Goal: Book appointment/travel/reservation

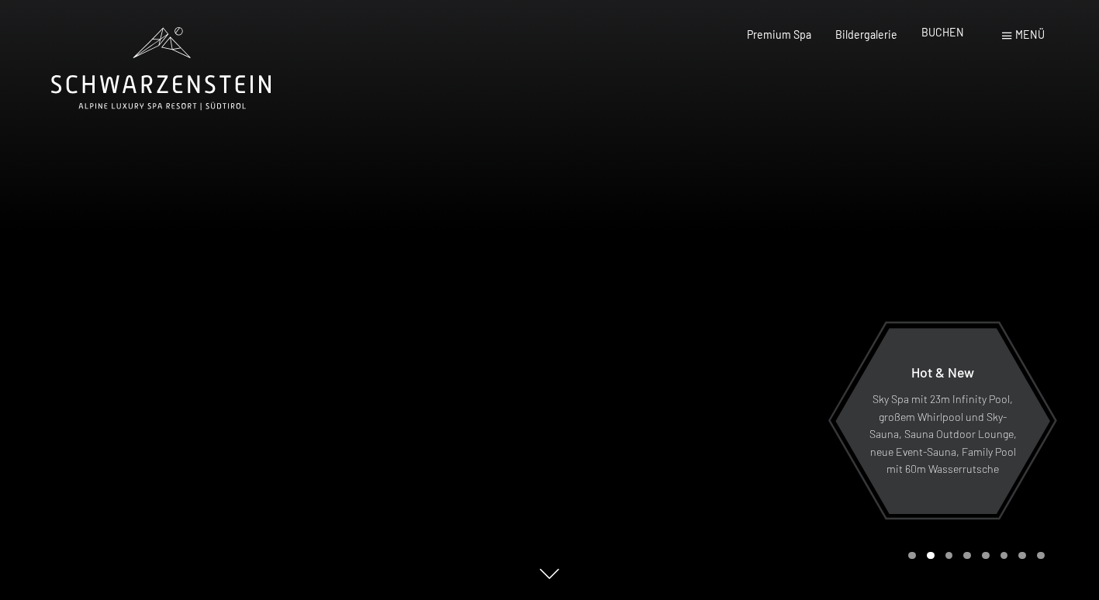
click at [935, 33] on span "BUCHEN" at bounding box center [943, 32] width 43 height 13
click at [948, 34] on span "BUCHEN" at bounding box center [943, 32] width 43 height 13
click at [936, 36] on span "BUCHEN" at bounding box center [943, 32] width 43 height 13
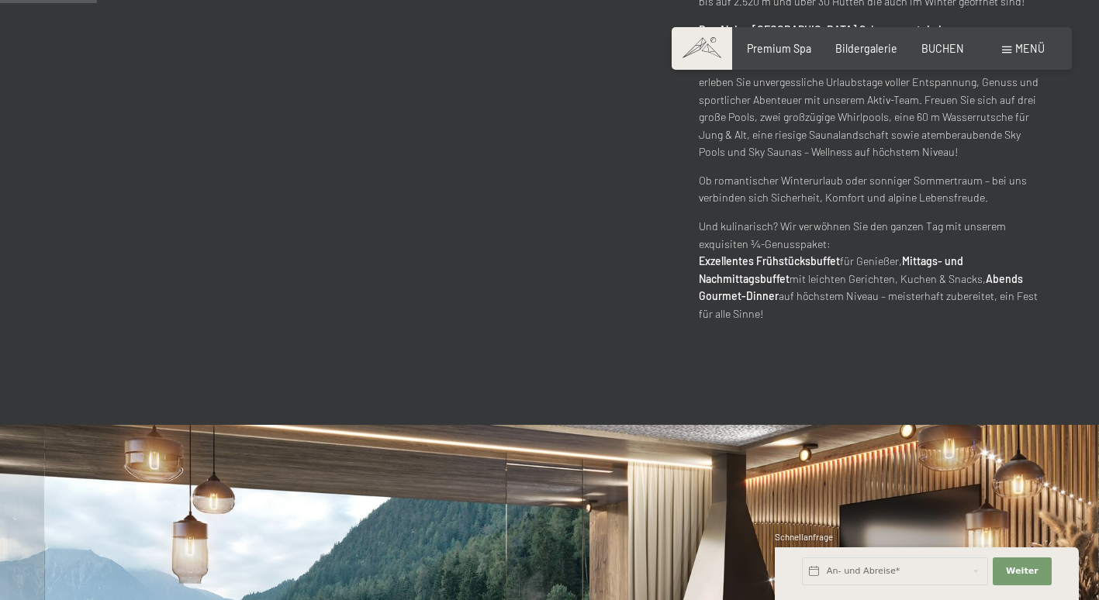
scroll to position [931, 0]
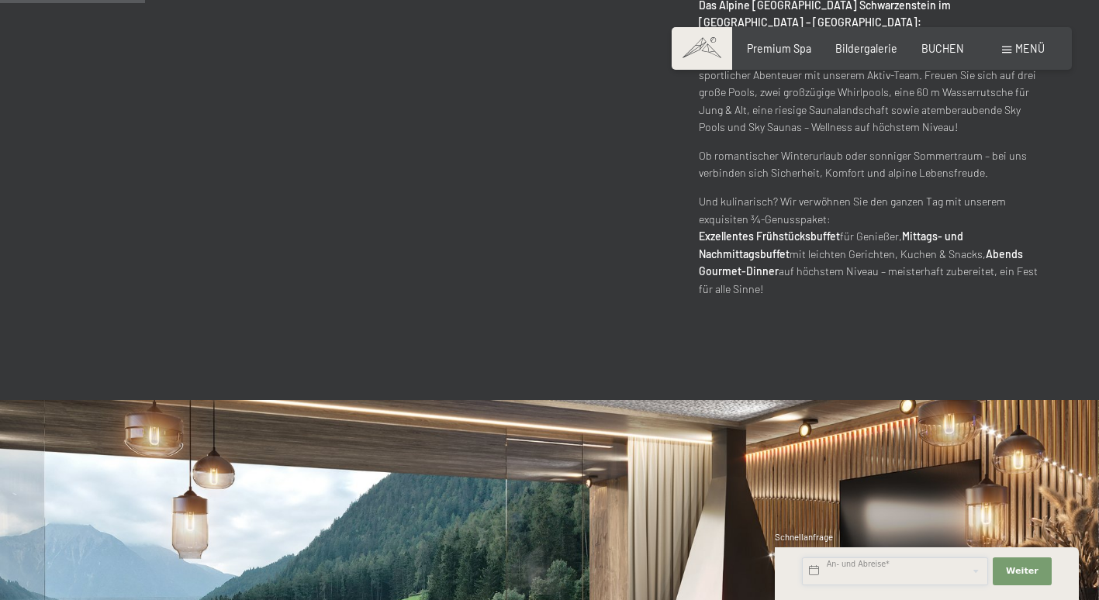
click at [923, 573] on input "text" at bounding box center [895, 572] width 186 height 28
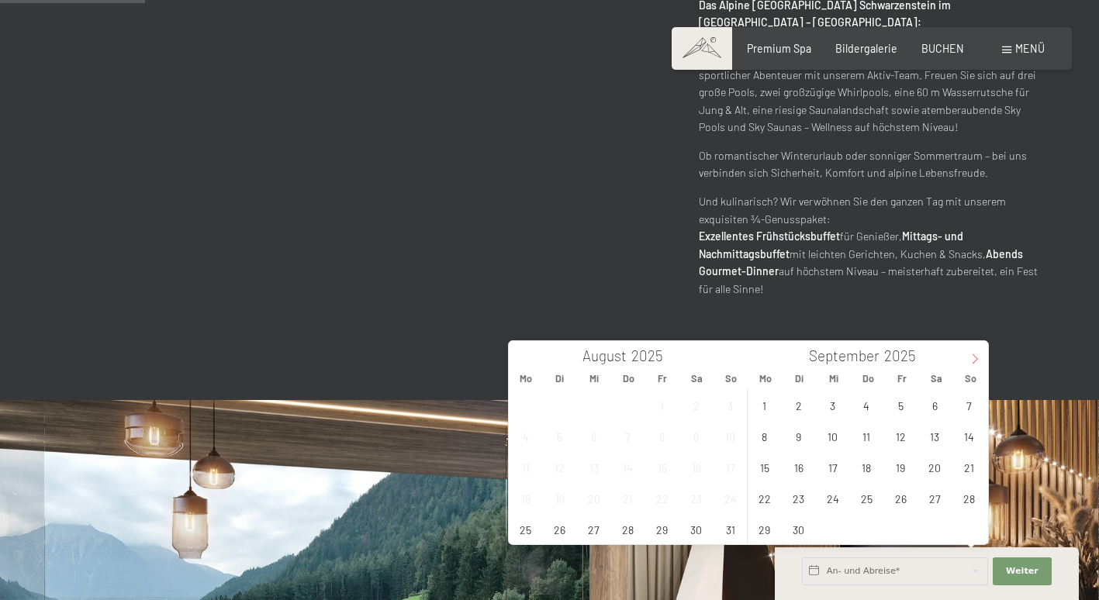
click at [974, 360] on icon at bounding box center [975, 359] width 11 height 11
click at [839, 434] on span "8" at bounding box center [833, 436] width 30 height 30
type input "Mi. [DATE]"
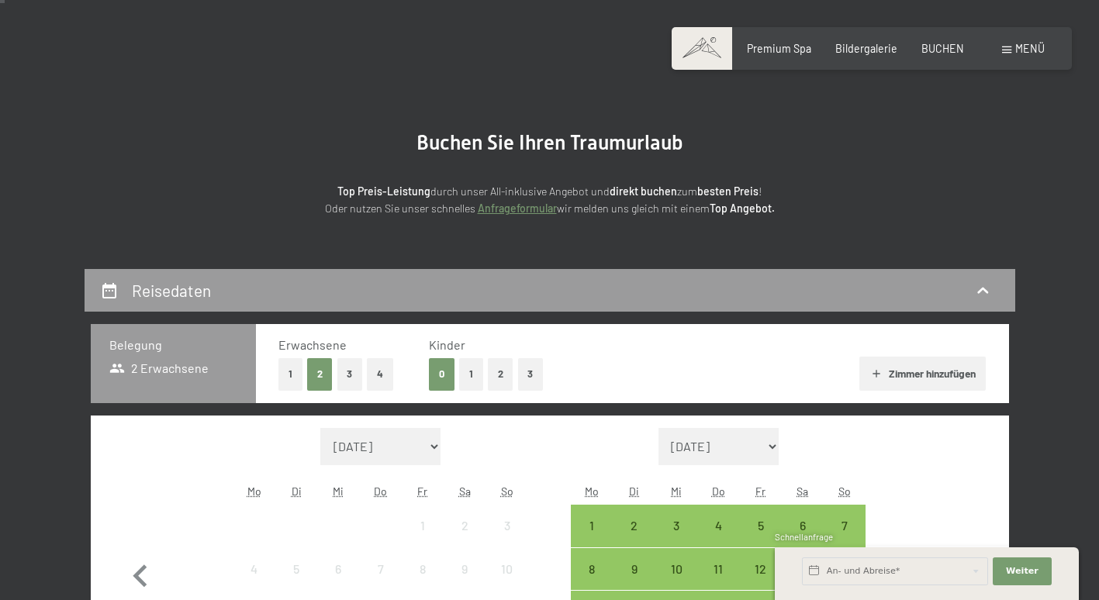
scroll to position [310, 0]
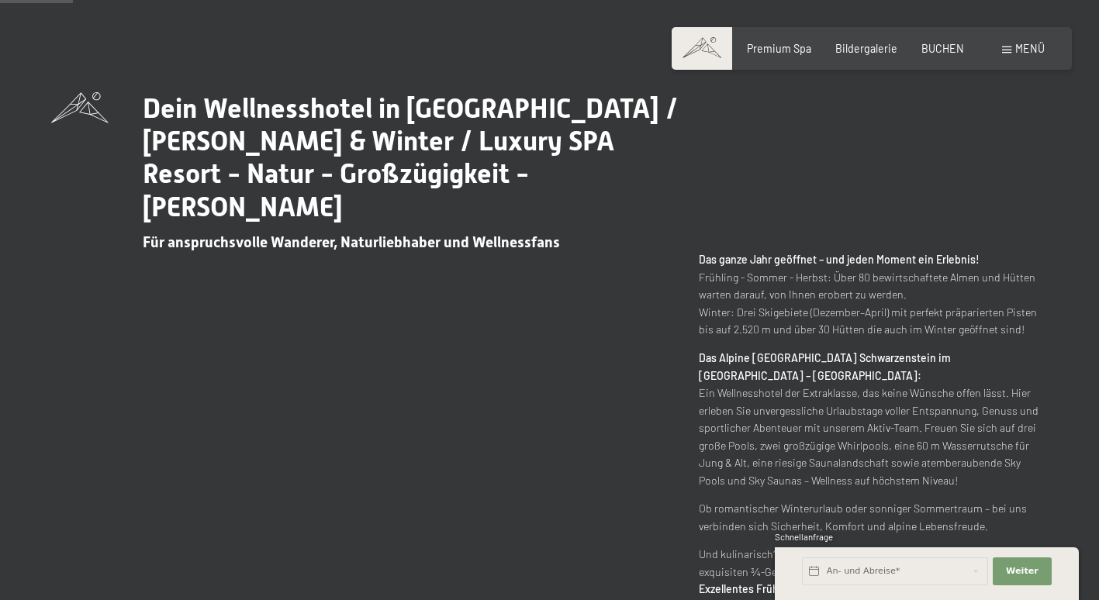
scroll to position [776, 0]
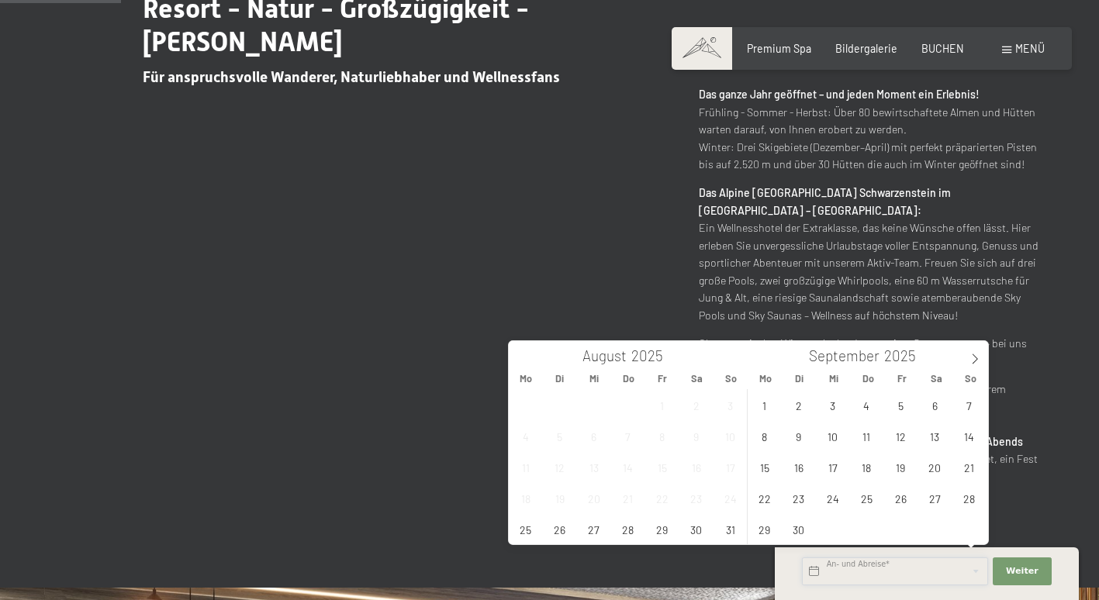
click at [941, 566] on input "text" at bounding box center [895, 572] width 186 height 28
click at [979, 355] on icon at bounding box center [975, 359] width 11 height 11
click at [835, 437] on span "8" at bounding box center [833, 436] width 30 height 30
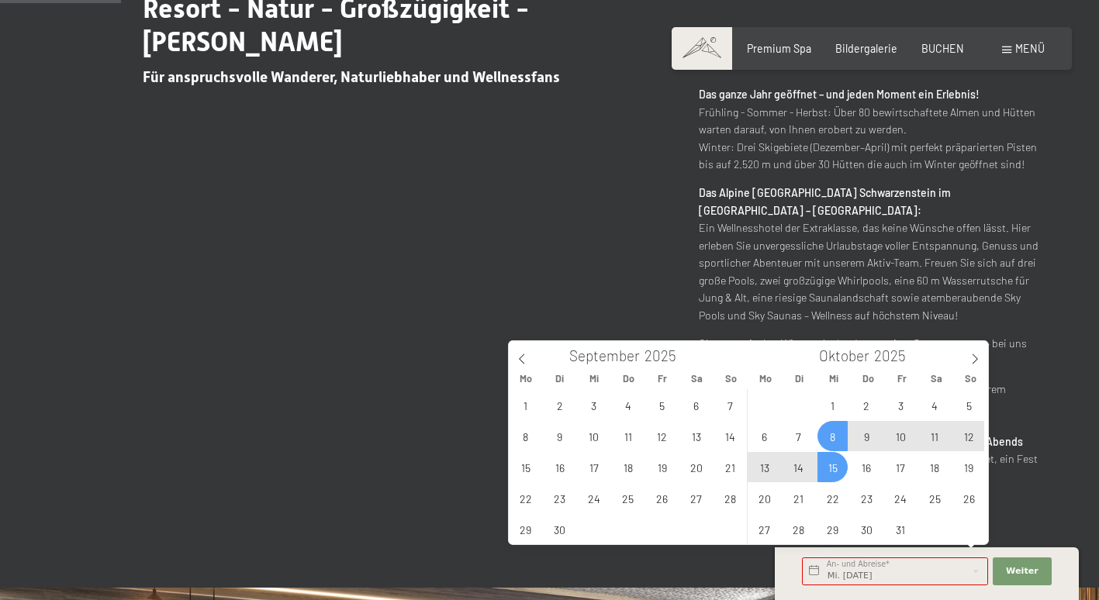
click at [834, 469] on span "15" at bounding box center [833, 467] width 30 height 30
type input "Mi. [DATE] - Mi. [DATE]"
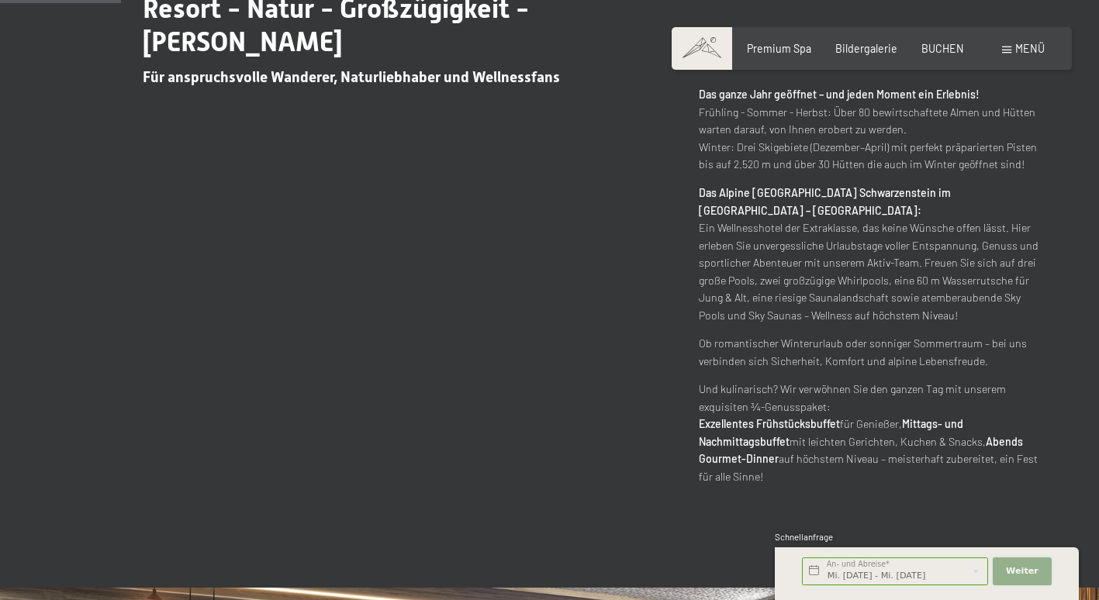
click at [1026, 571] on span "Weiter" at bounding box center [1022, 572] width 33 height 12
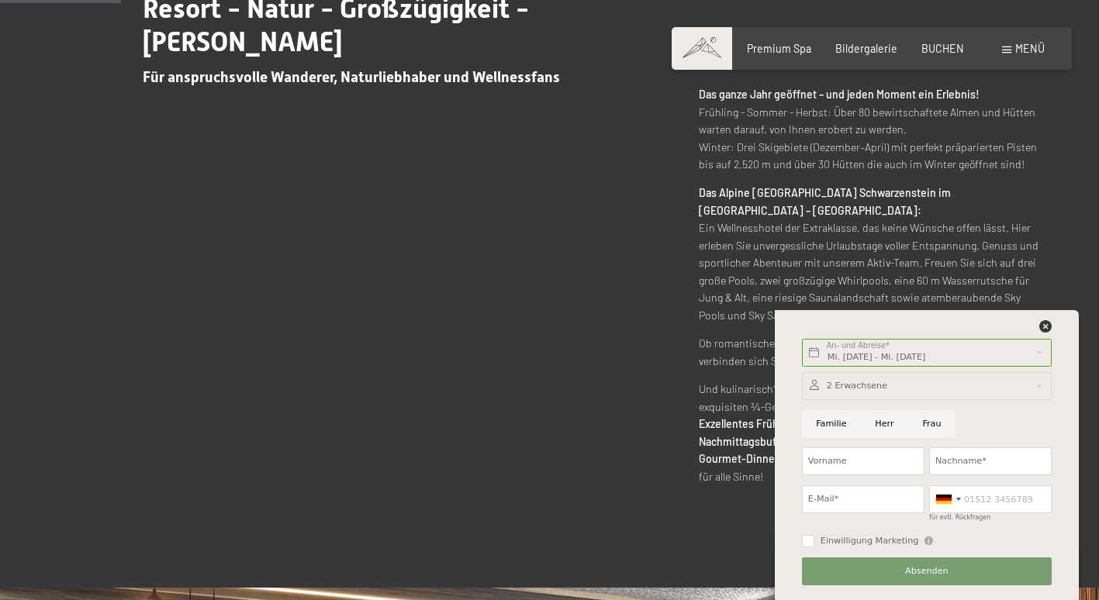
click at [866, 388] on div at bounding box center [927, 386] width 250 height 28
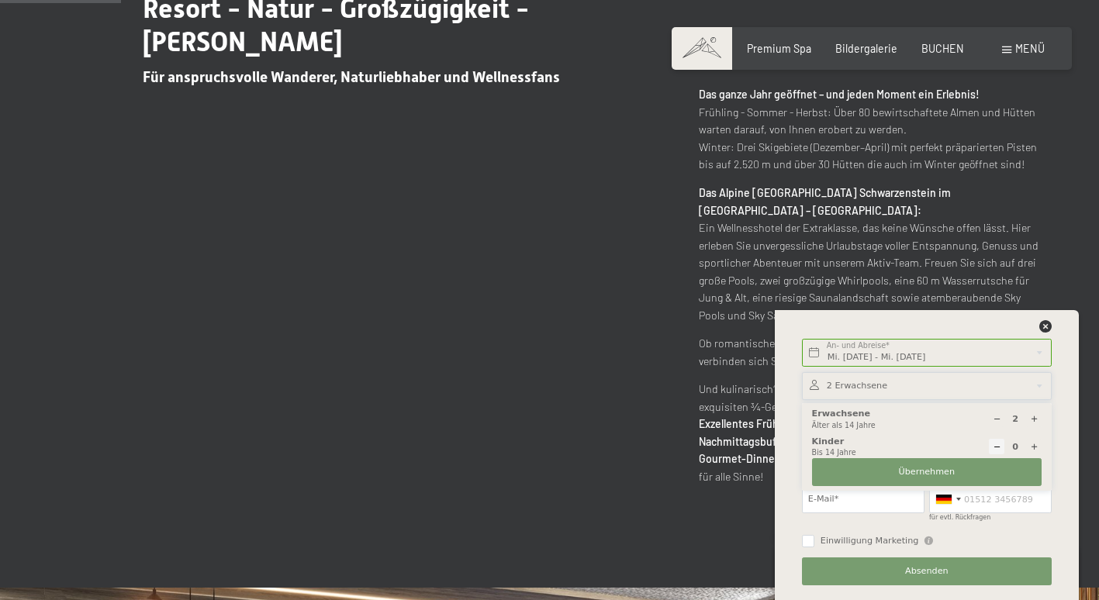
click at [1031, 446] on icon at bounding box center [1034, 447] width 9 height 9
type input "1"
select select
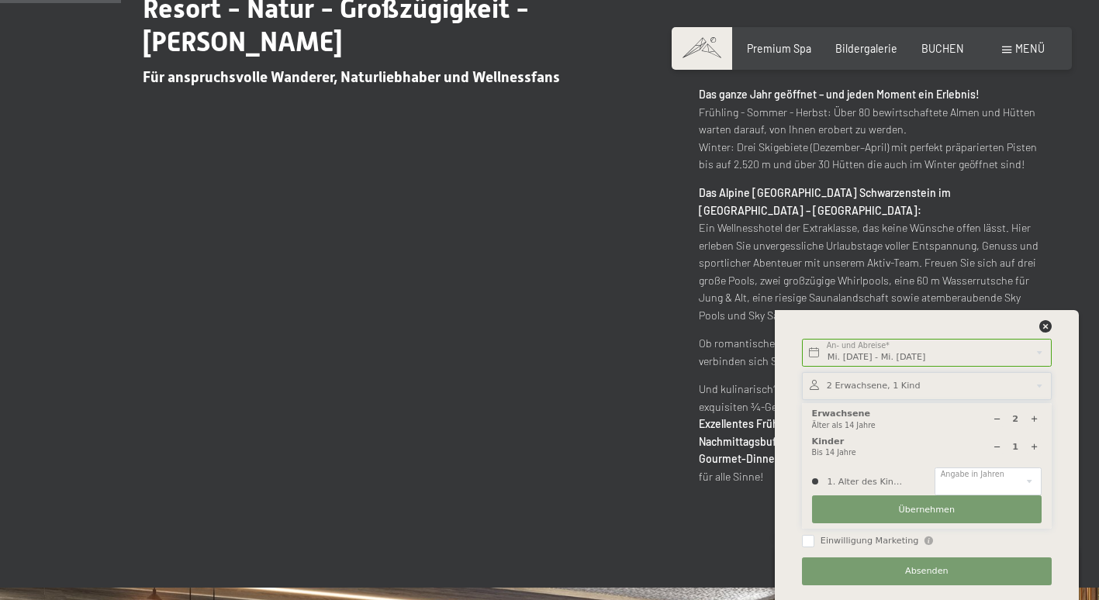
click at [1032, 446] on icon at bounding box center [1034, 447] width 9 height 9
type input "2"
select select
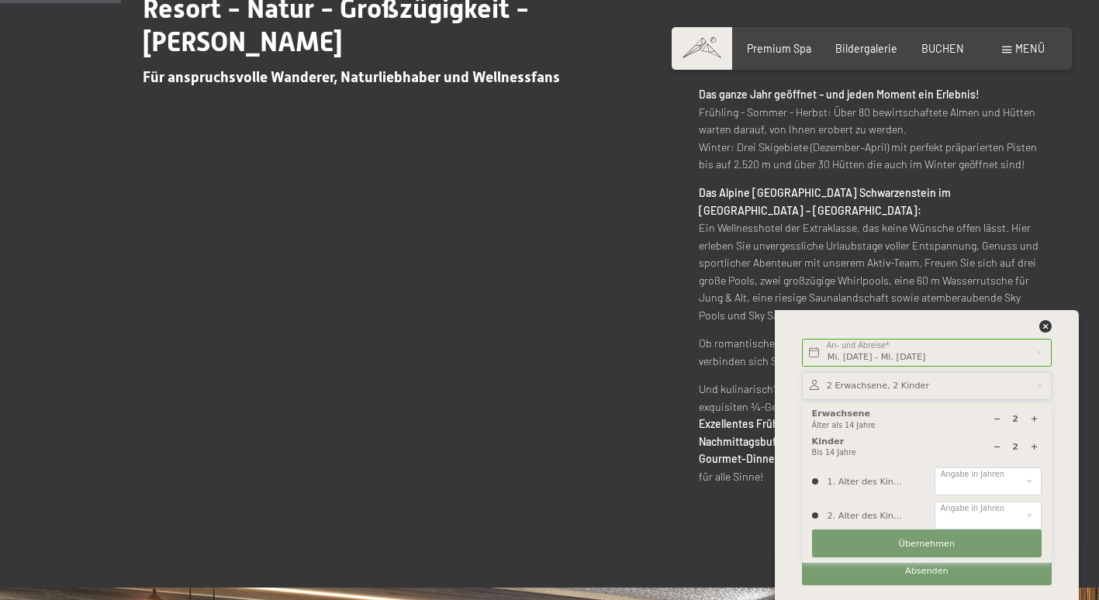
click at [1033, 446] on icon at bounding box center [1034, 447] width 9 height 9
type input "3"
select select
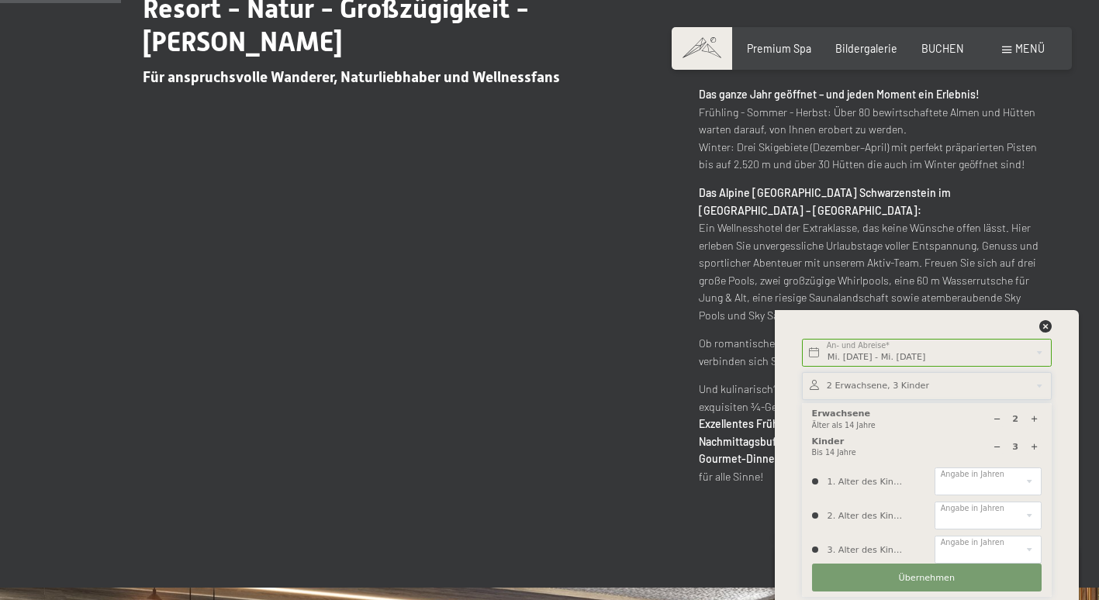
click at [1033, 446] on icon at bounding box center [1034, 447] width 9 height 9
type input "4"
select select
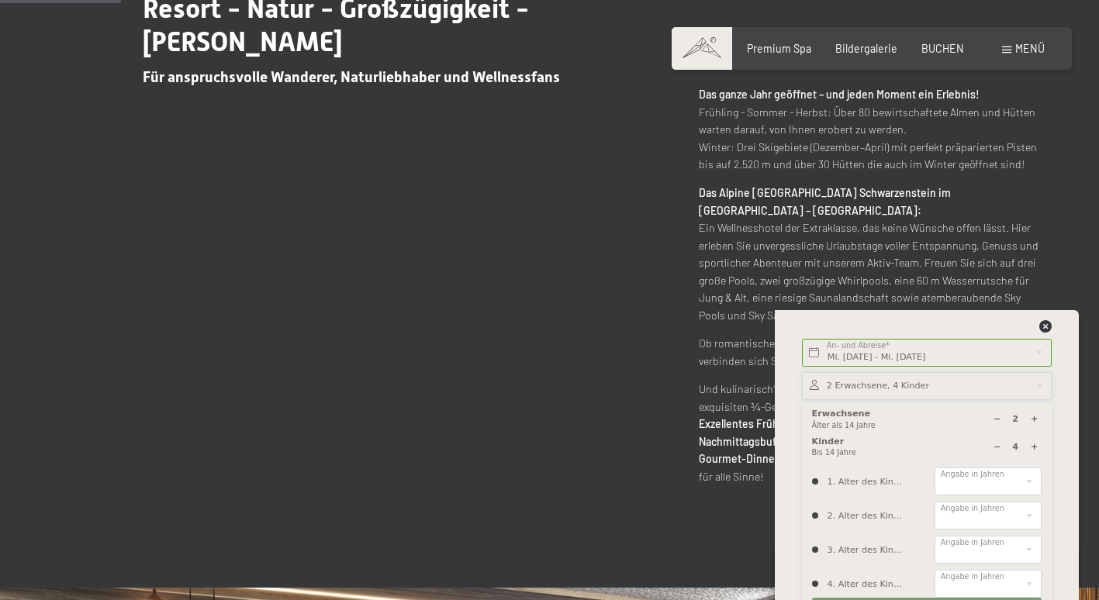
click at [989, 446] on div at bounding box center [997, 447] width 16 height 16
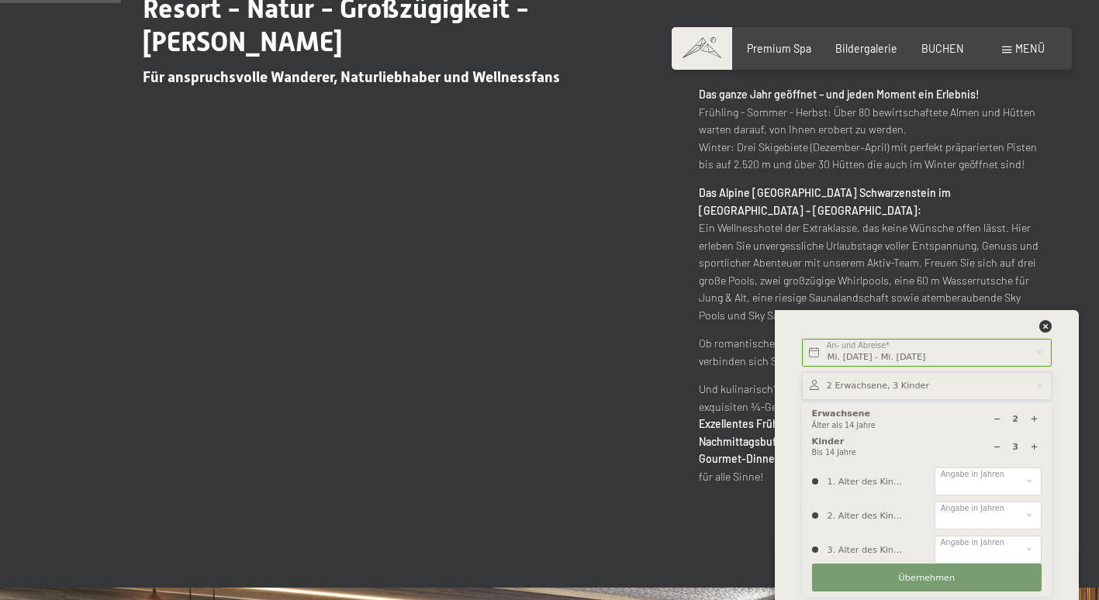
click at [993, 445] on icon at bounding box center [997, 447] width 9 height 9
type input "2"
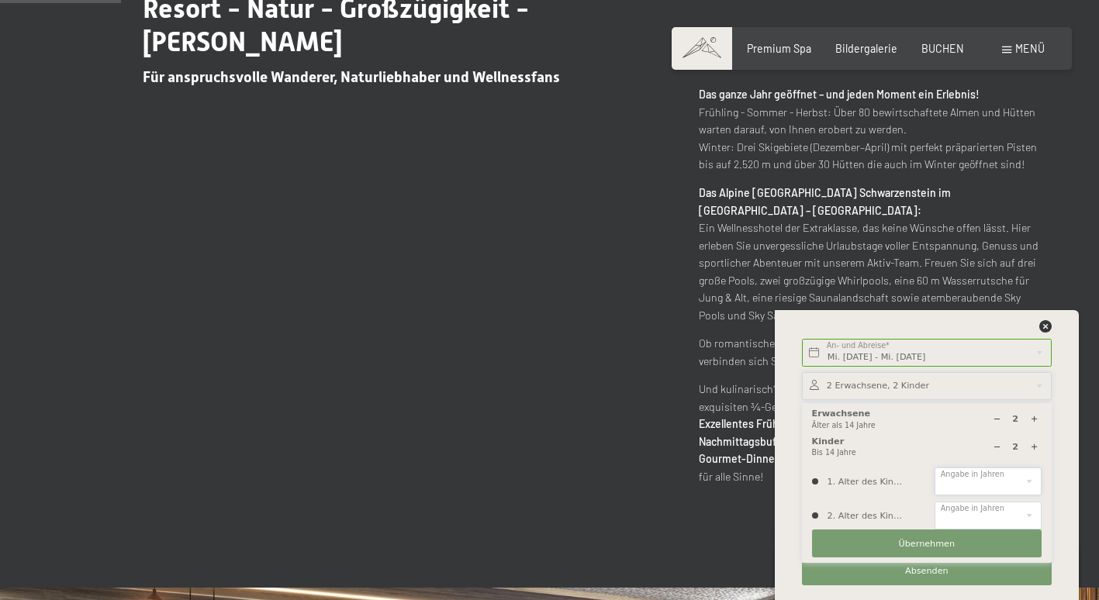
click at [1036, 480] on select "0 1 2 3 4 5 6 7 8 9 10 11 12 13 14" at bounding box center [988, 482] width 107 height 28
select select "14"
click at [935, 468] on select "0 1 2 3 4 5 6 7 8 9 10 11 12 13 14" at bounding box center [988, 482] width 107 height 28
click at [1028, 514] on select "0 1 2 3 4 5 6 7 8 9 10 11 12 13 14" at bounding box center [988, 516] width 107 height 28
select select "14"
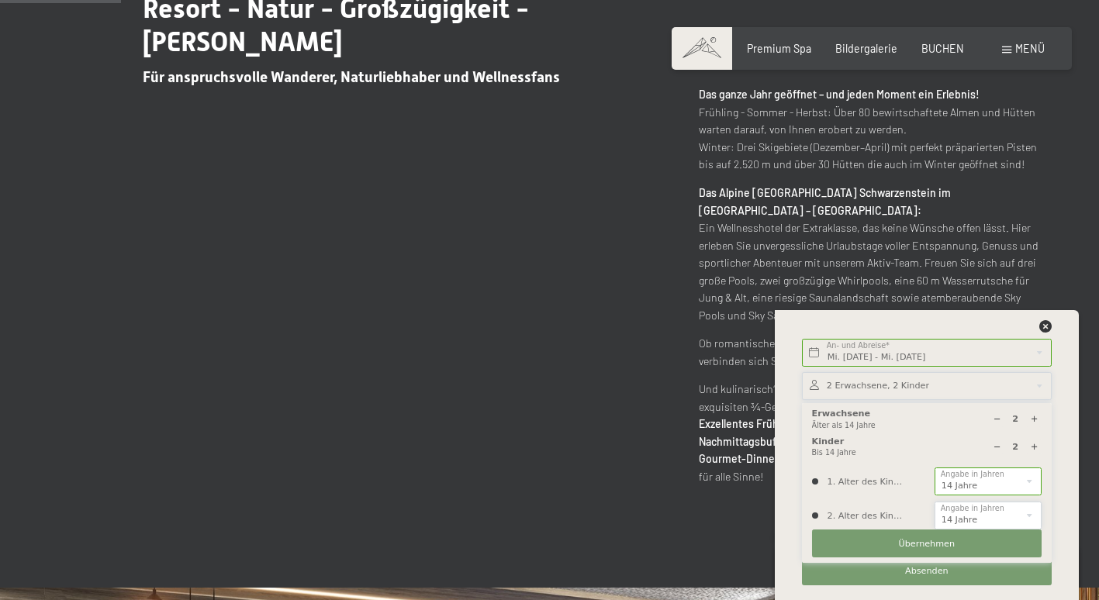
click at [935, 502] on select "0 1 2 3 4 5 6 7 8 9 10 11 12 13 14" at bounding box center [988, 516] width 107 height 28
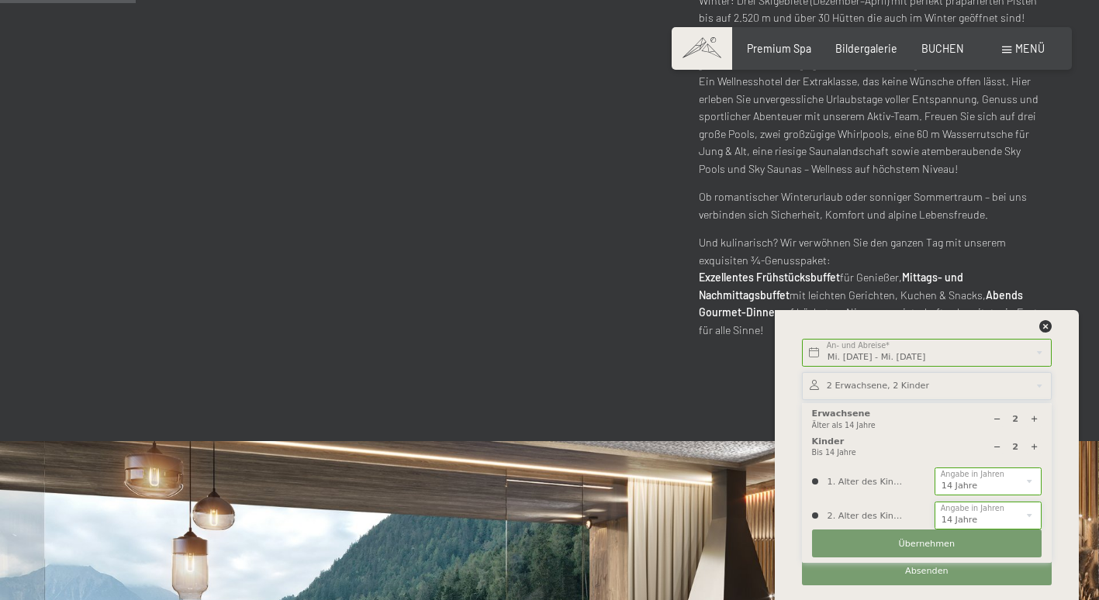
scroll to position [931, 0]
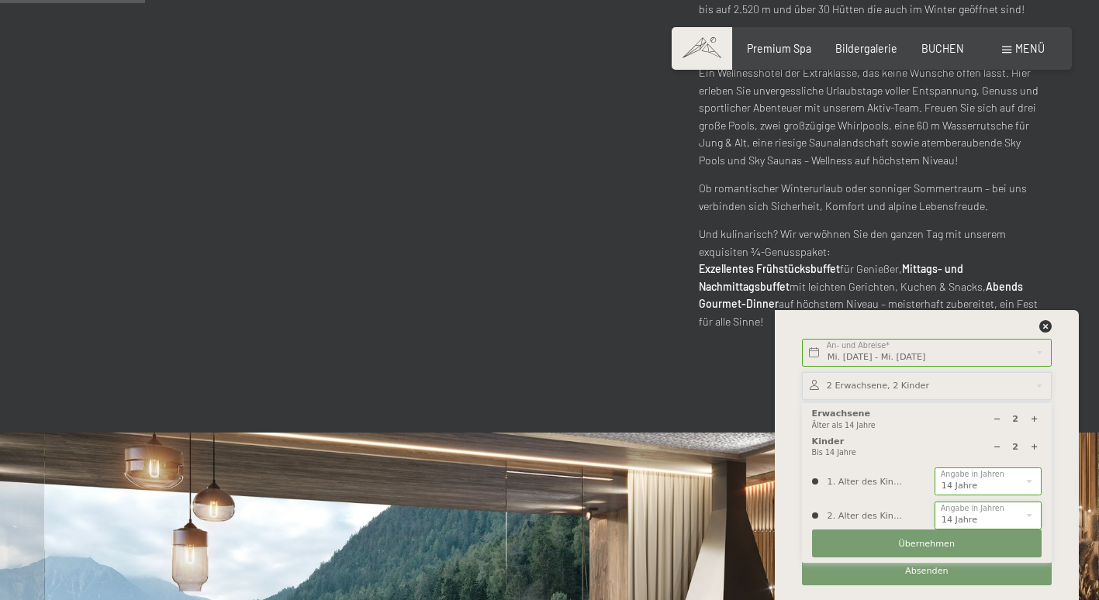
click at [1028, 514] on select "0 1 2 3 4 5 6 7 8 9 10 11 12 13 14" at bounding box center [988, 516] width 107 height 28
click at [935, 502] on select "0 1 2 3 4 5 6 7 8 9 10 11 12 13 14" at bounding box center [988, 516] width 107 height 28
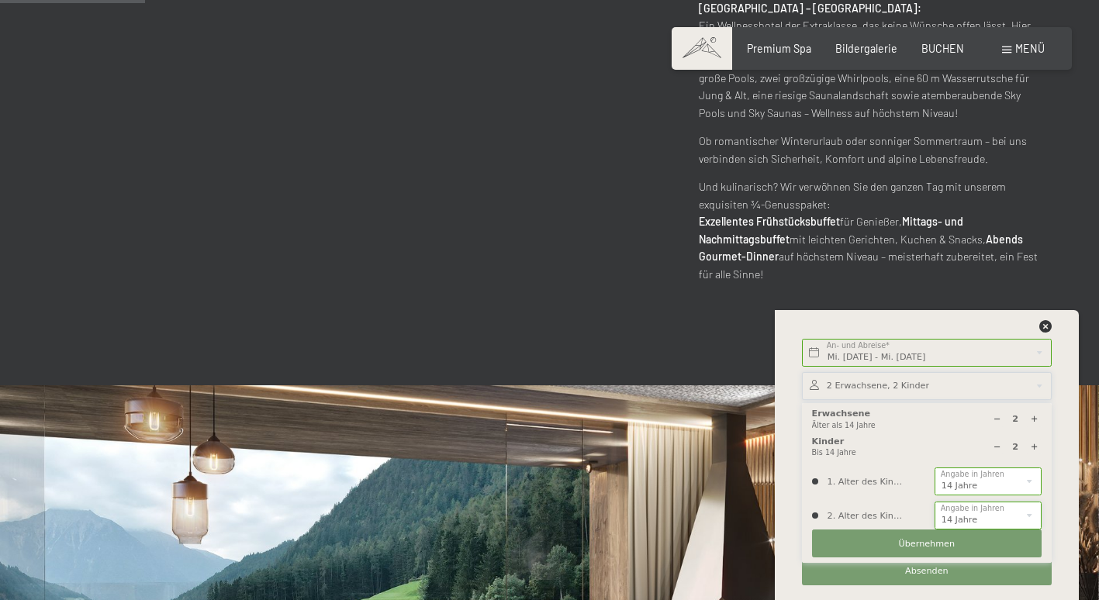
scroll to position [1009, 0]
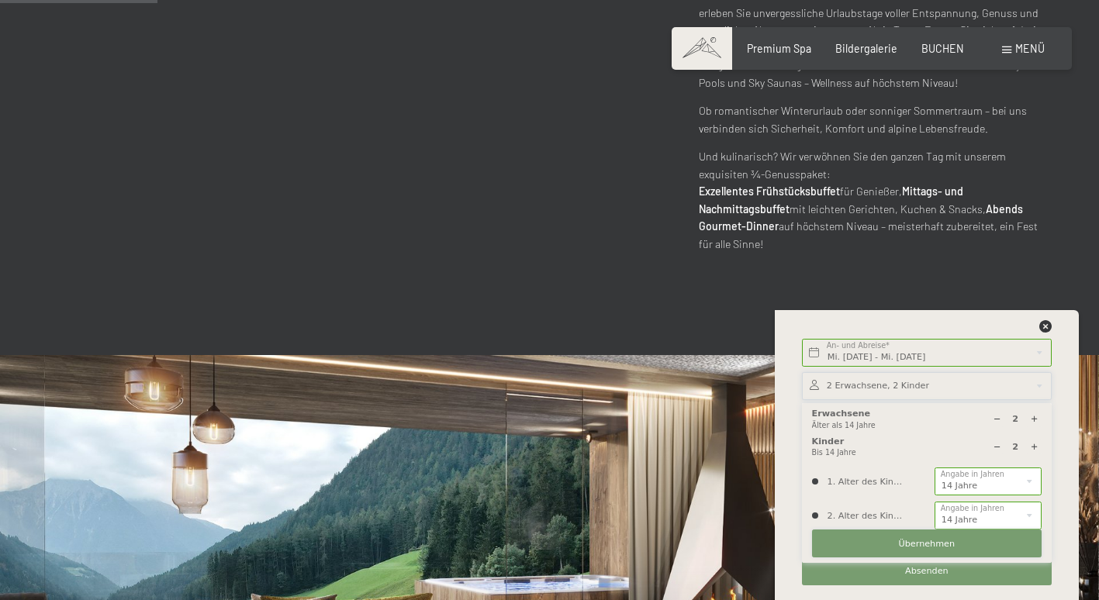
click at [960, 542] on button "Übernehmen" at bounding box center [927, 544] width 230 height 28
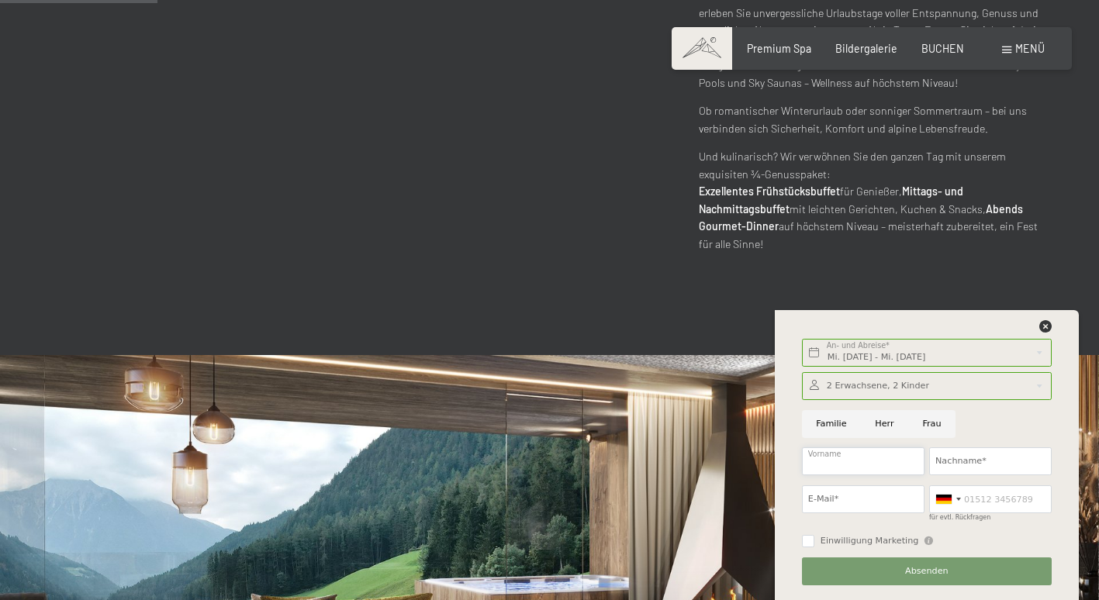
click at [885, 457] on input "Vorname" at bounding box center [863, 462] width 123 height 28
type input "[PERSON_NAME]"
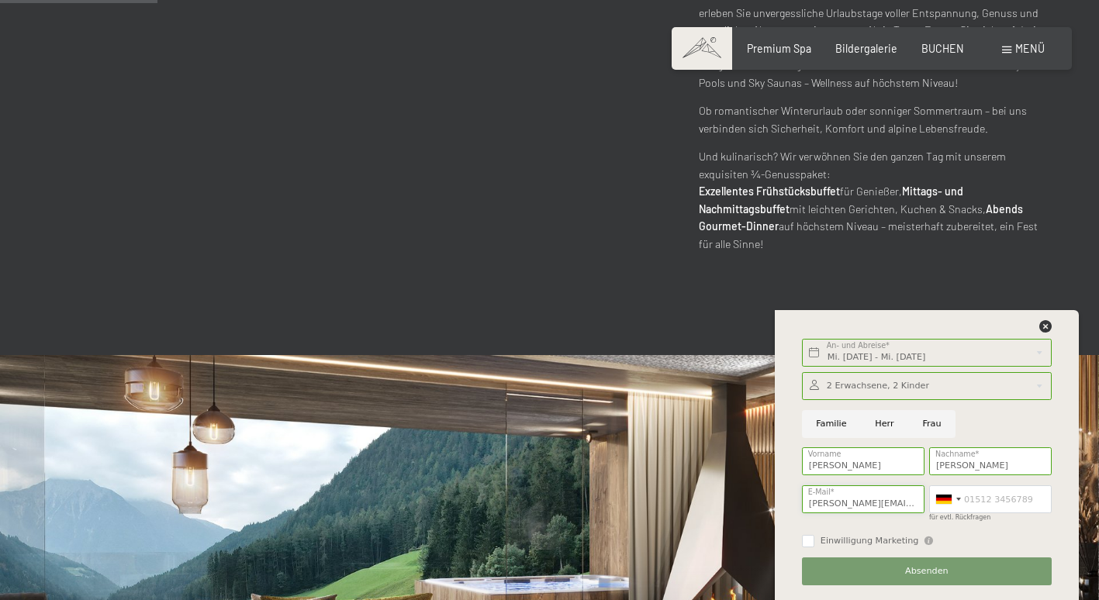
drag, startPoint x: 911, startPoint y: 503, endPoint x: 756, endPoint y: 504, distance: 155.2
click at [0, 0] on button "Weiter Adressfelder ausblenden" at bounding box center [0, 0] width 0 height 0
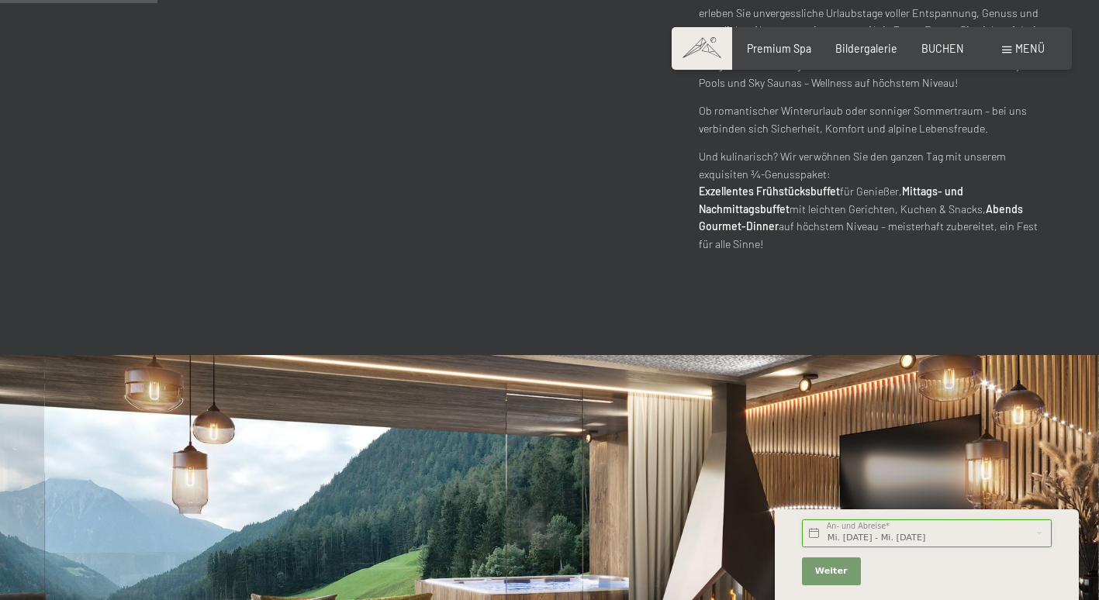
click at [904, 535] on input "Mi. [DATE] - Mi. [DATE]" at bounding box center [927, 534] width 250 height 28
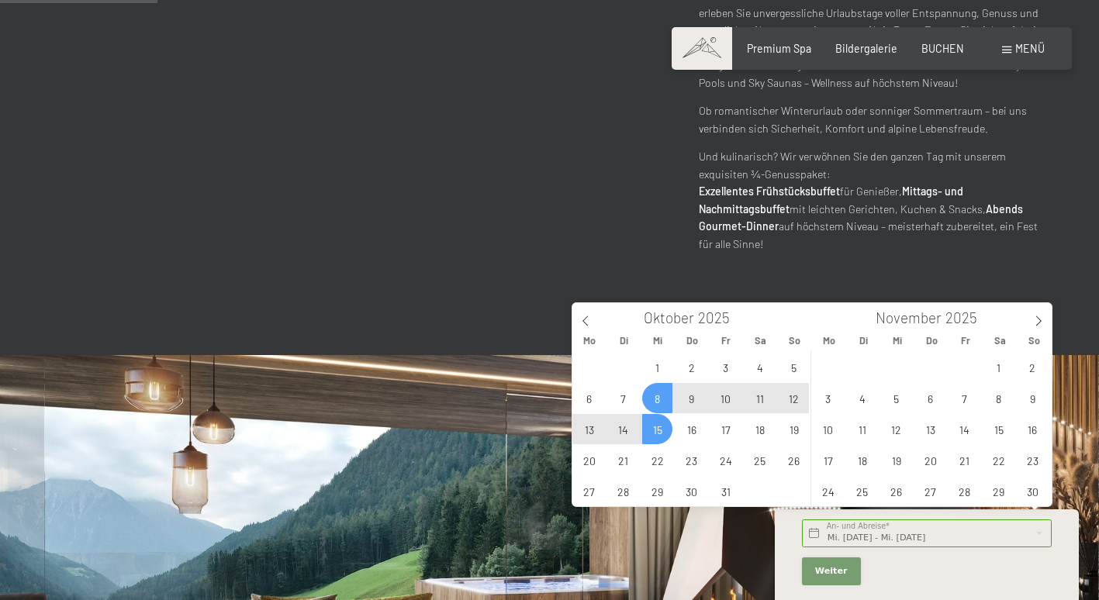
click at [843, 572] on span "Weiter" at bounding box center [831, 572] width 33 height 12
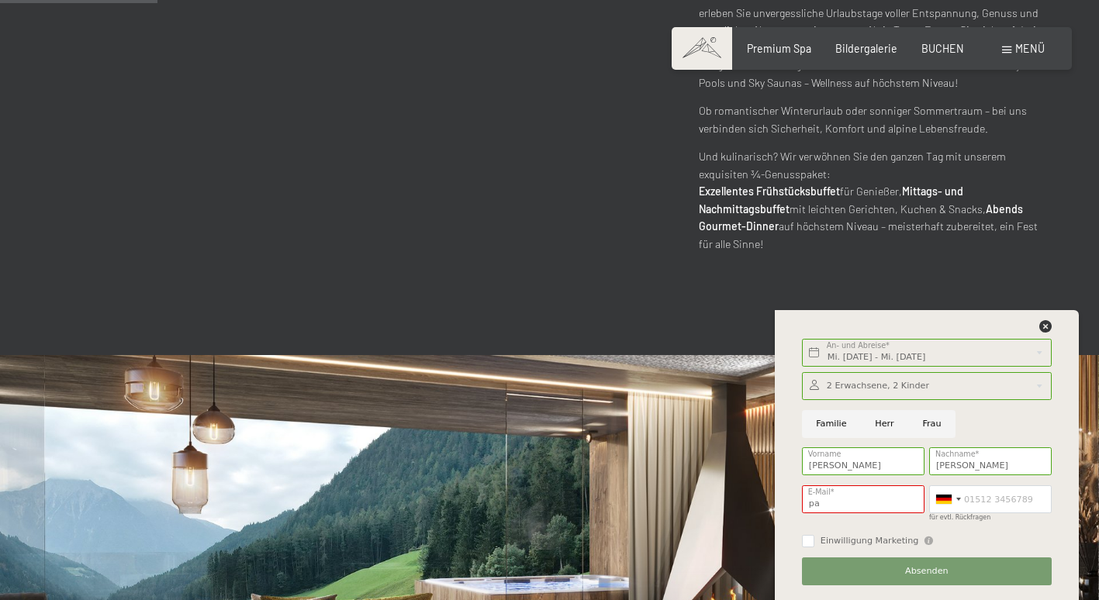
click at [872, 515] on div "pa E-Mail* Die E-Mail-Adresse "pa" ist ungültig." at bounding box center [863, 504] width 127 height 47
click at [856, 501] on input "pa" at bounding box center [863, 500] width 123 height 28
type input "[EMAIL_ADDRESS][DOMAIN_NAME]"
type input "01723600636"
click at [1018, 530] on div "Einwilligung Marketing Der Unterfertigte, der die Aufklärung laut Link gelesen …" at bounding box center [927, 541] width 254 height 26
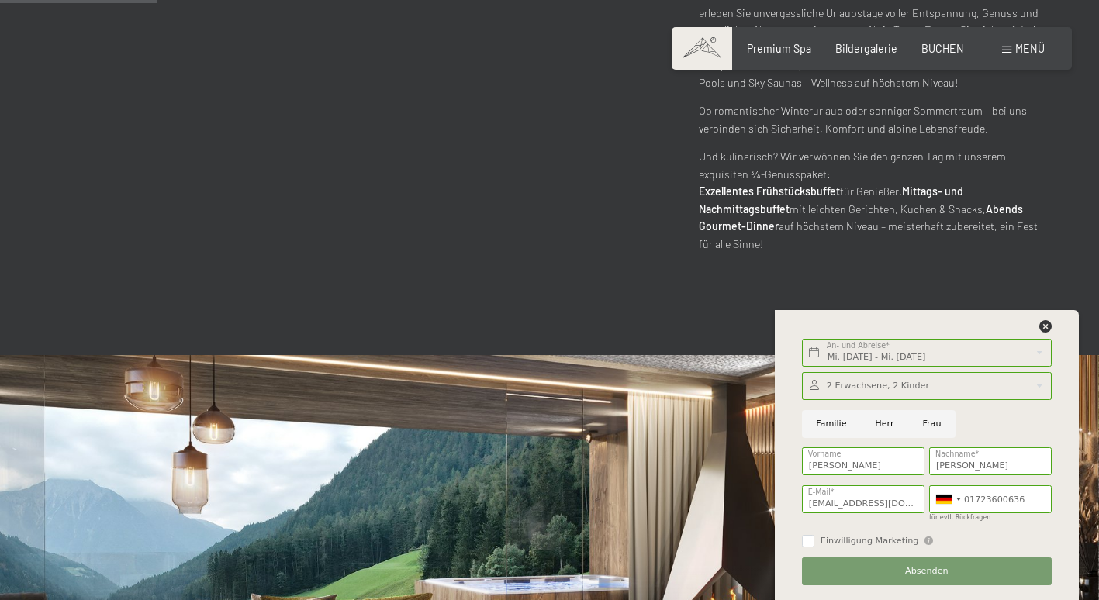
click at [839, 429] on input "Familie" at bounding box center [831, 424] width 59 height 28
radio input "true"
click at [870, 572] on button "Absenden" at bounding box center [927, 572] width 250 height 28
